Goal: Information Seeking & Learning: Learn about a topic

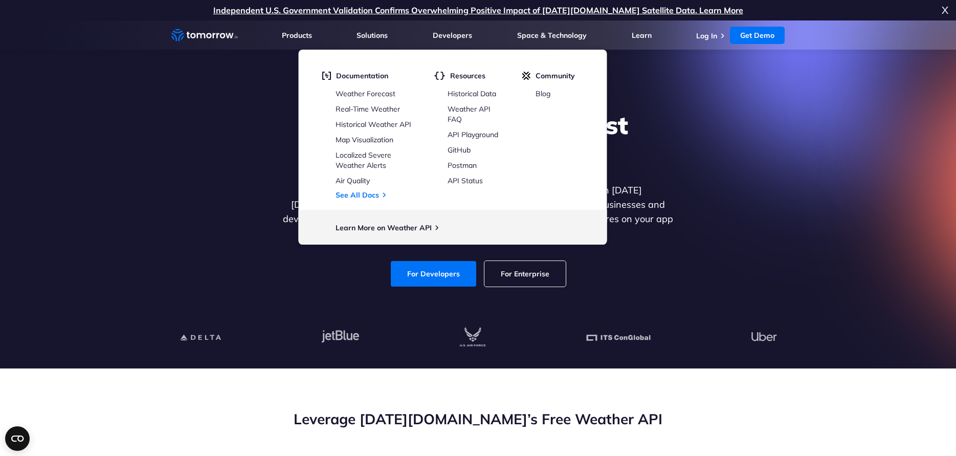
click at [109, 195] on section "Explore the World’s Best Weather API Get reliable and precise weather data thro…" at bounding box center [478, 194] width 956 height 348
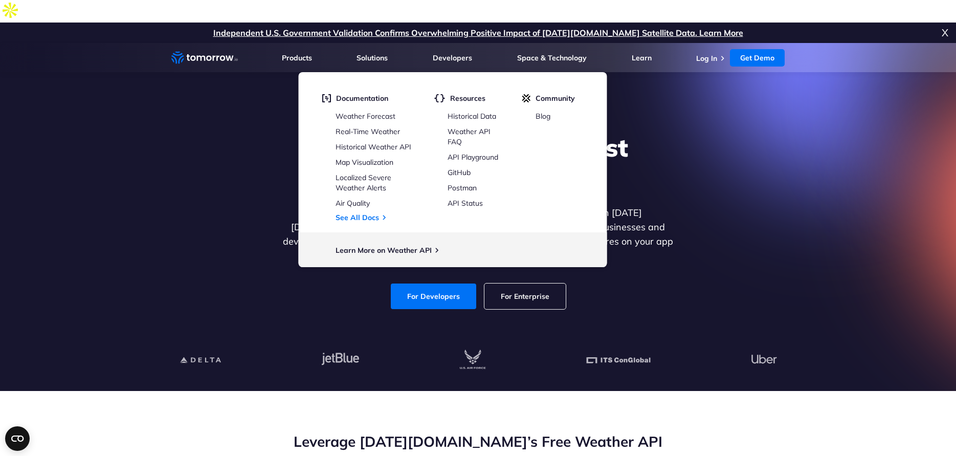
click at [702, 85] on section "Explore the World’s Best Weather API Get reliable and precise weather data thro…" at bounding box center [478, 217] width 956 height 348
click at [358, 283] on div "For Developers For Enterprise" at bounding box center [478, 296] width 395 height 26
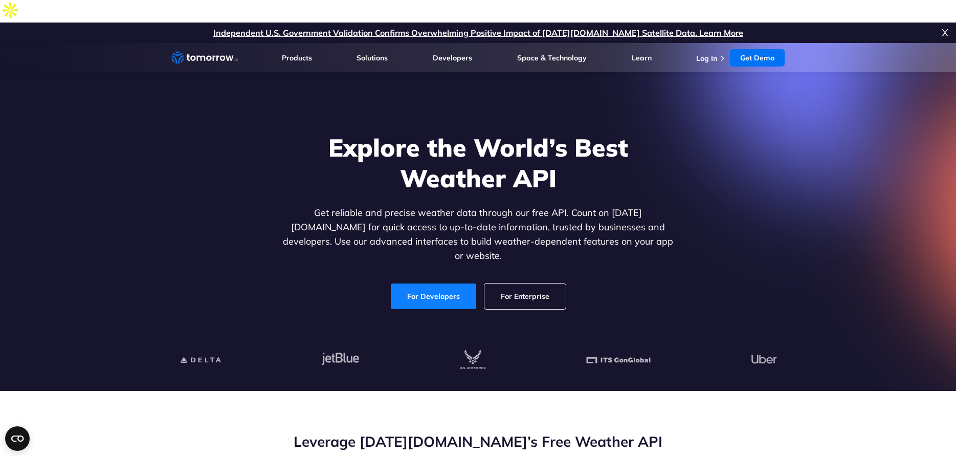
click at [422, 283] on link "For Developers" at bounding box center [433, 296] width 85 height 26
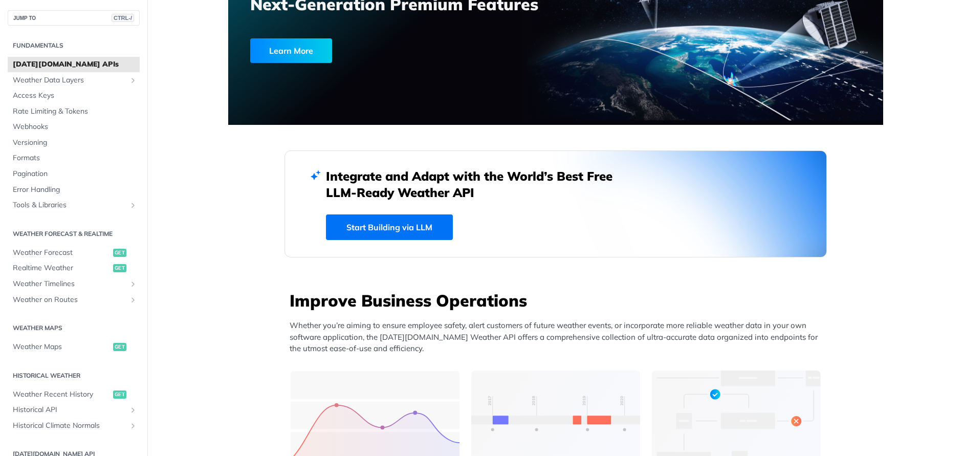
scroll to position [153, 0]
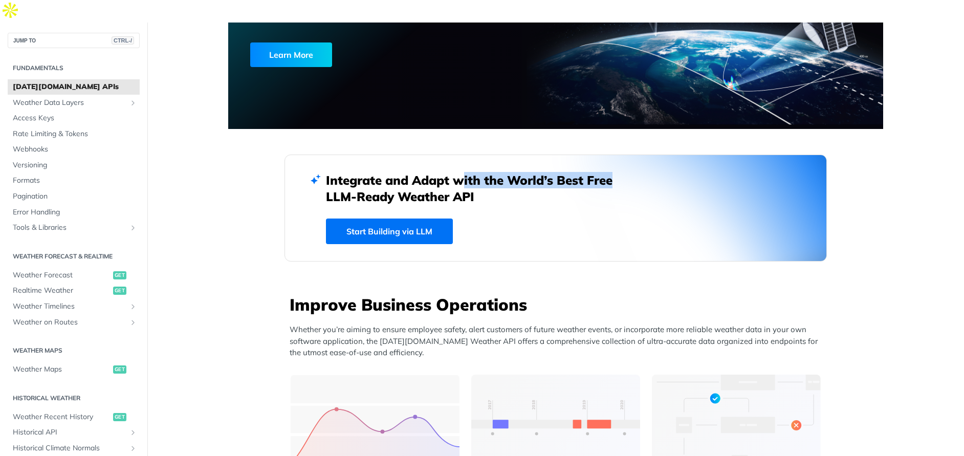
drag, startPoint x: 451, startPoint y: 153, endPoint x: 605, endPoint y: 155, distance: 154.5
click at [605, 172] on h2 "Integrate and Adapt with the World’s Best Free LLM-Ready Weather API" at bounding box center [477, 188] width 302 height 33
click at [444, 173] on h2 "Integrate and Adapt with the World’s Best Free LLM-Ready Weather API" at bounding box center [477, 188] width 302 height 33
drag, startPoint x: 324, startPoint y: 174, endPoint x: 477, endPoint y: 174, distance: 152.5
click at [477, 174] on div "Integrate and Adapt with the World’s Best Free LLM-Ready Weather API Start Buil…" at bounding box center [555, 208] width 542 height 107
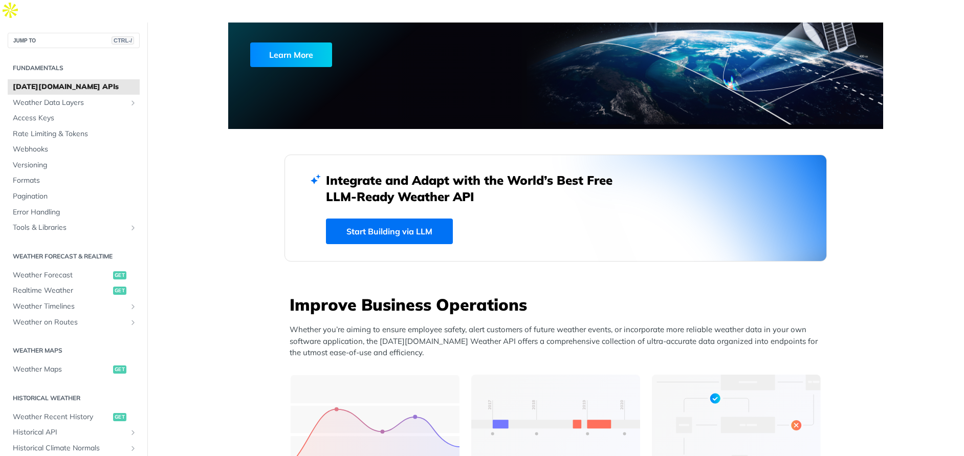
click at [437, 176] on h2 "Integrate and Adapt with the World’s Best Free LLM-Ready Weather API" at bounding box center [477, 188] width 302 height 33
drag, startPoint x: 323, startPoint y: 158, endPoint x: 472, endPoint y: 173, distance: 150.2
click at [472, 173] on h2 "Integrate and Adapt with the World’s Best Free LLM-Ready Weather API" at bounding box center [477, 188] width 302 height 33
click at [416, 173] on h2 "Integrate and Adapt with the World’s Best Free LLM-Ready Weather API" at bounding box center [477, 188] width 302 height 33
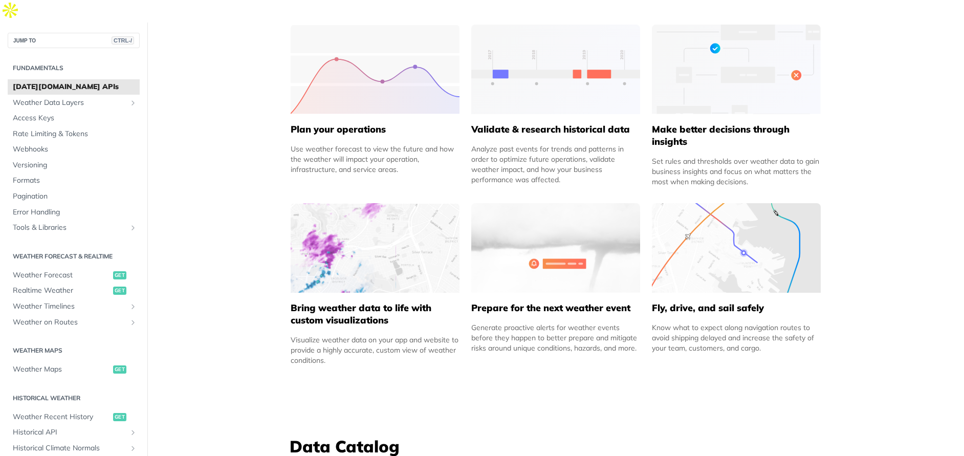
scroll to position [512, 0]
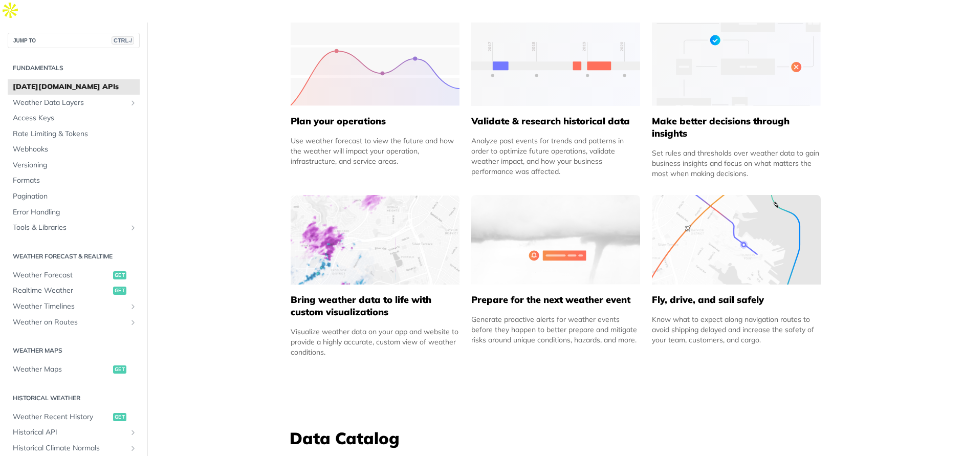
click at [297, 294] on h5 "Bring weather data to life with custom visualizations" at bounding box center [375, 306] width 169 height 25
drag, startPoint x: 283, startPoint y: 277, endPoint x: 387, endPoint y: 290, distance: 104.7
click at [387, 290] on div "Improve Business Operations Whether you’re aiming to ensure employee safety, al…" at bounding box center [555, 150] width 542 height 430
click at [356, 294] on h5 "Bring weather data to life with custom visualizations" at bounding box center [375, 306] width 169 height 25
click at [284, 273] on div "Improve Business Operations Whether you’re aiming to ensure employee safety, al…" at bounding box center [555, 150] width 542 height 430
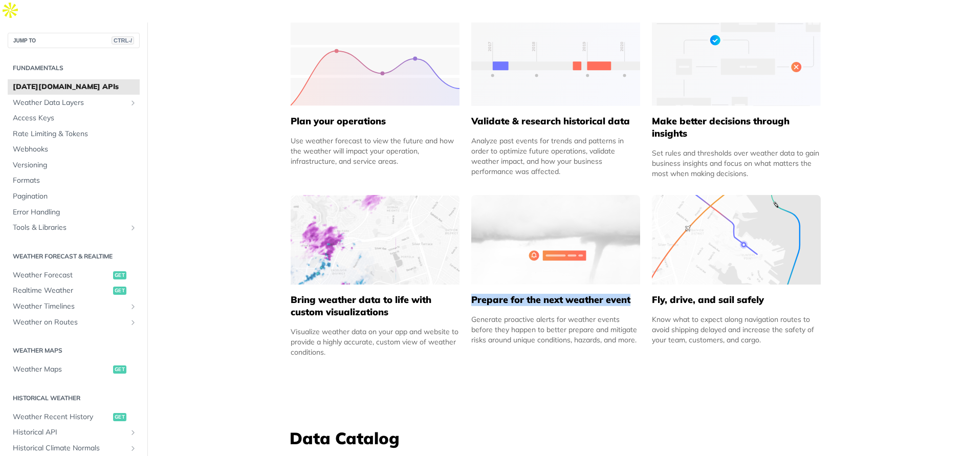
drag, startPoint x: 468, startPoint y: 278, endPoint x: 633, endPoint y: 279, distance: 165.3
click at [633, 294] on h5 "Prepare for the next weather event" at bounding box center [555, 300] width 169 height 12
click at [647, 279] on div "Improve Business Operations Whether you’re aiming to ensure employee safety, al…" at bounding box center [555, 150] width 542 height 430
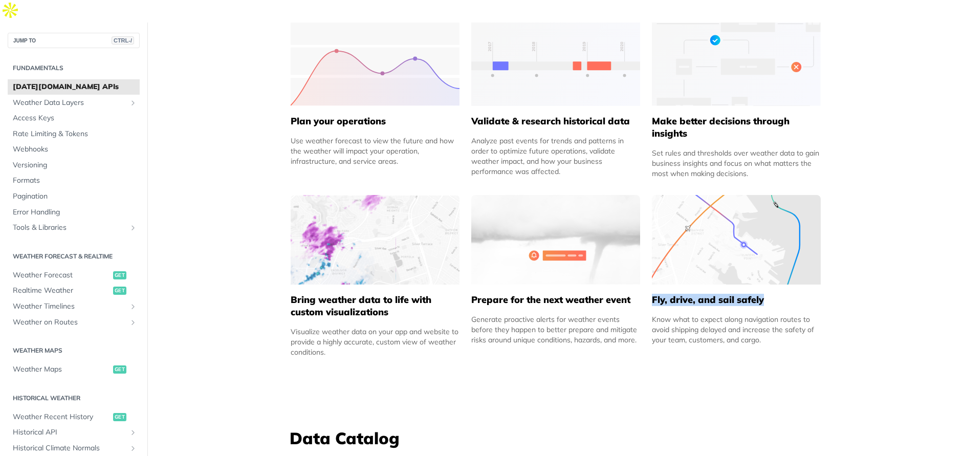
drag, startPoint x: 650, startPoint y: 278, endPoint x: 768, endPoint y: 277, distance: 117.7
click at [768, 294] on h5 "Fly, drive, and sail safely" at bounding box center [736, 300] width 169 height 12
click at [785, 294] on h5 "Fly, drive, and sail safely" at bounding box center [736, 300] width 169 height 12
click at [760, 237] on img at bounding box center [736, 240] width 169 height 90
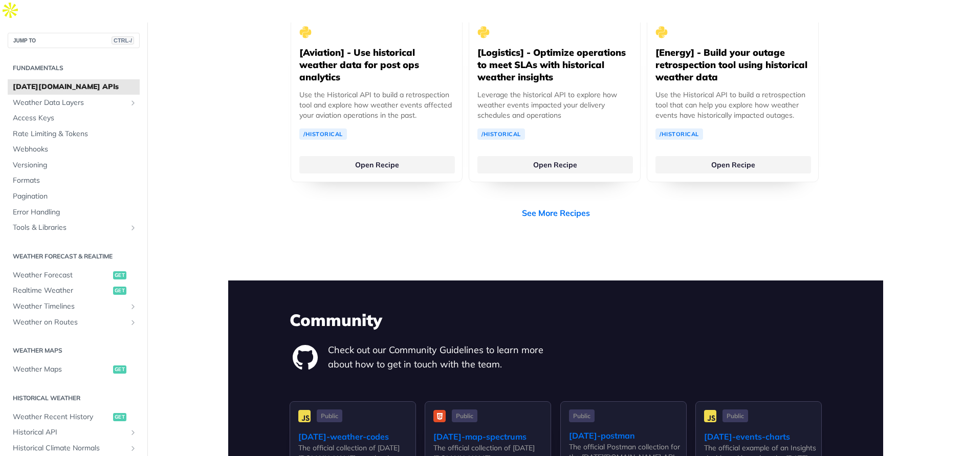
scroll to position [2130, 0]
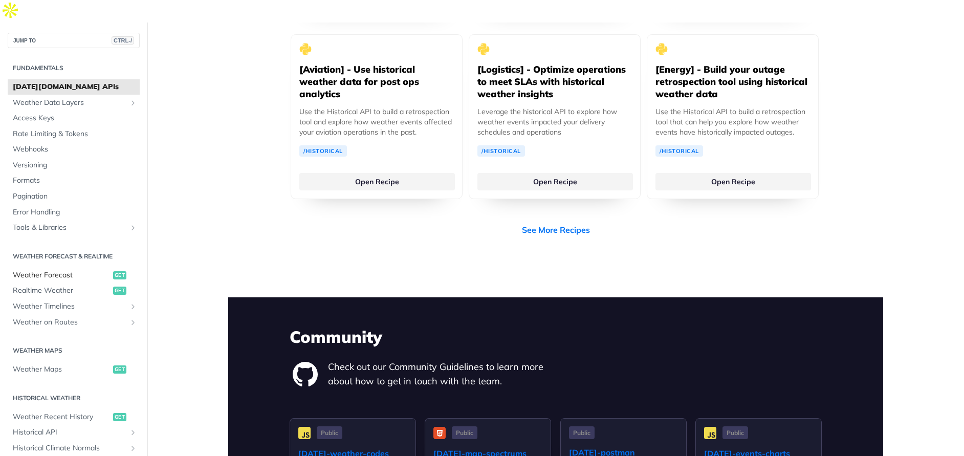
click at [53, 270] on span "Weather Forecast" at bounding box center [62, 275] width 98 height 10
